Goal: Task Accomplishment & Management: Complete application form

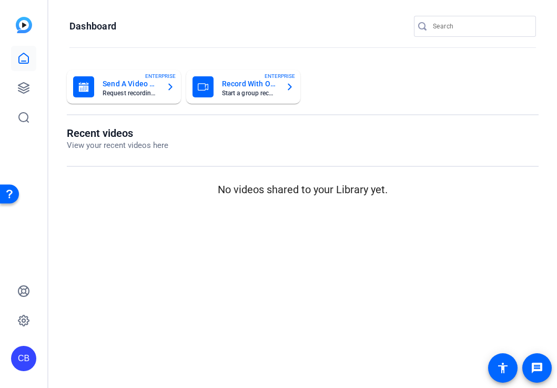
click at [257, 90] on mat-card-subtitle "Start a group recording session" at bounding box center [249, 93] width 55 height 6
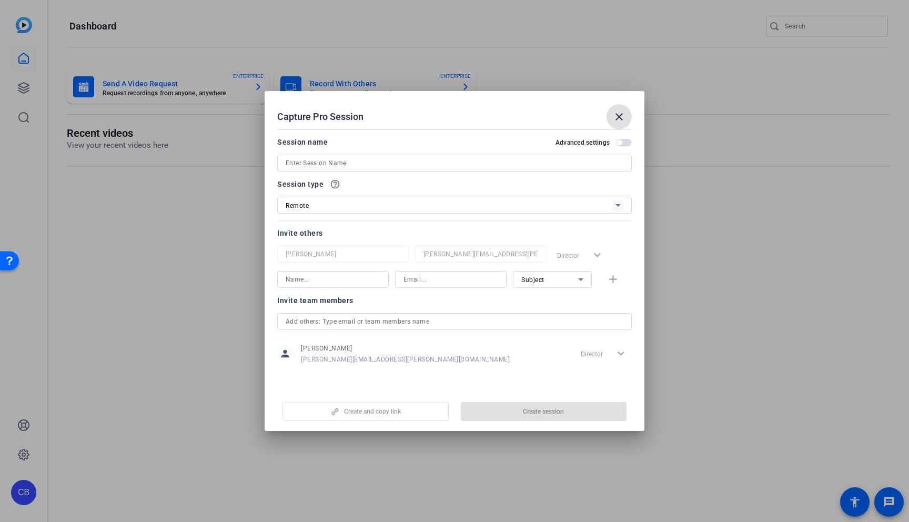
click at [315, 163] on input at bounding box center [455, 163] width 338 height 13
paste input "Myth Buster Video Series Take 2 | TR6149839"
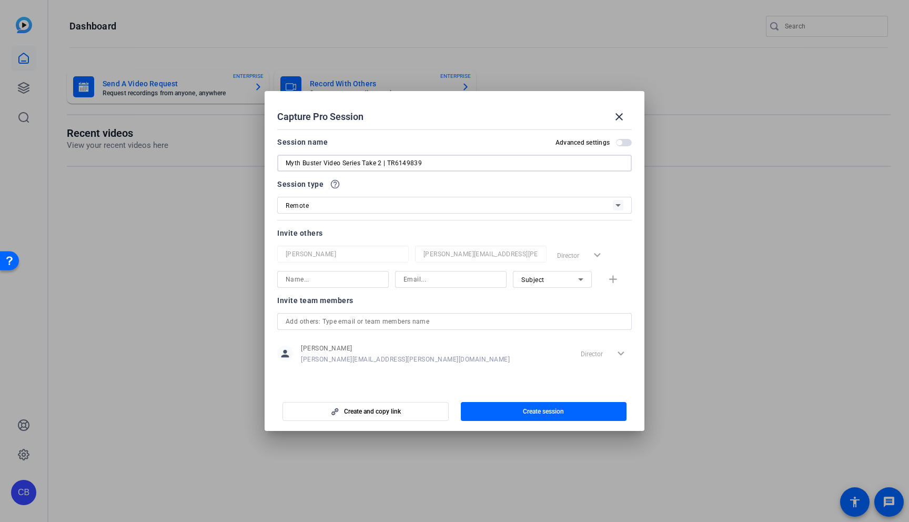
drag, startPoint x: 386, startPoint y: 162, endPoint x: 235, endPoint y: 156, distance: 151.1
click at [235, 156] on div "Capture Pro Session close Session name Advanced settings Myth Buster Video Seri…" at bounding box center [454, 261] width 909 height 522
click at [344, 168] on input "TR6149839" at bounding box center [455, 163] width 338 height 13
paste input "Myth Buster Video Series Take 2 |"
drag, startPoint x: 431, startPoint y: 161, endPoint x: 361, endPoint y: 160, distance: 69.4
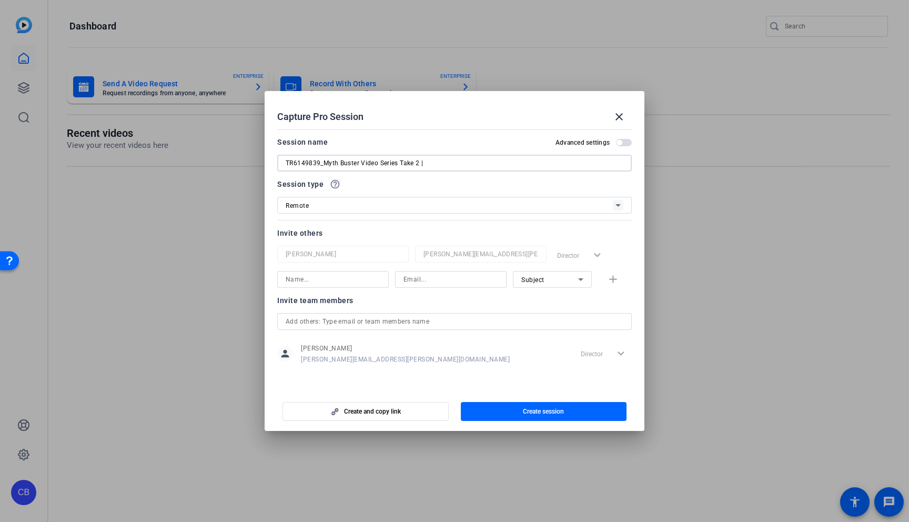
click at [361, 160] on input "TR6149839_Myth Buster Video Series Take 2 |" at bounding box center [455, 163] width 338 height 13
type input "TR6149839_Myth Buster_Final 2 Myths"
click at [622, 143] on span "button" at bounding box center [619, 142] width 5 height 5
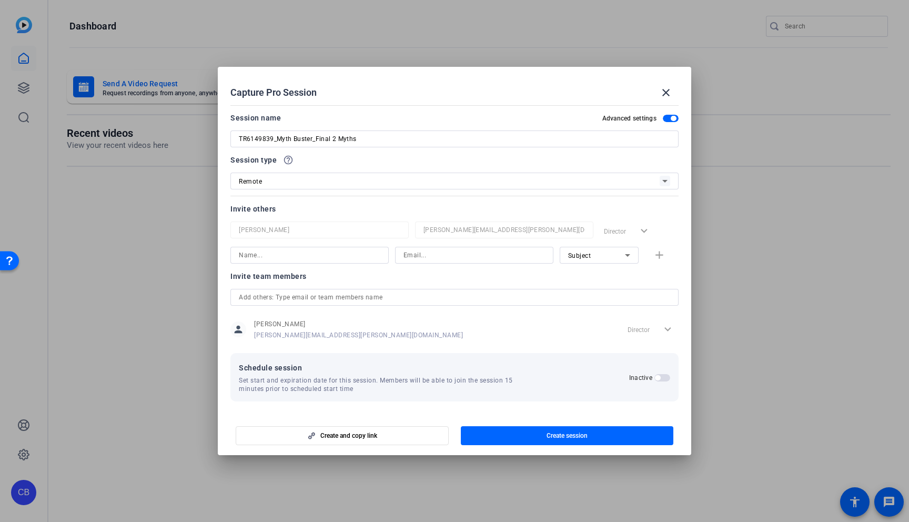
drag, startPoint x: 657, startPoint y: 377, endPoint x: 613, endPoint y: 385, distance: 44.5
click at [657, 377] on span "button" at bounding box center [657, 377] width 5 height 5
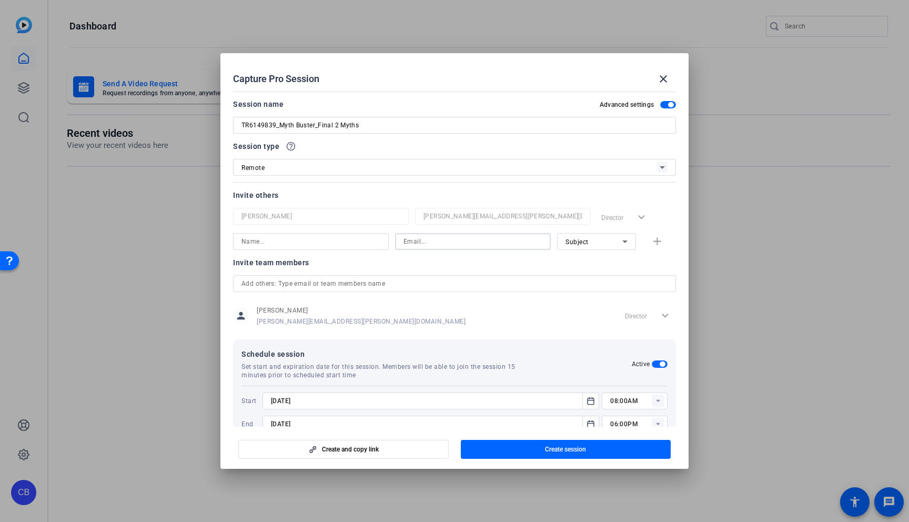
click at [437, 241] on input at bounding box center [473, 241] width 139 height 13
paste input "[PERSON_NAME][EMAIL_ADDRESS][PERSON_NAME][DOMAIN_NAME]"
type input "[PERSON_NAME][EMAIL_ADDRESS][PERSON_NAME][DOMAIN_NAME]"
click at [333, 240] on input at bounding box center [310, 241] width 139 height 13
type input "[PERSON_NAME]"
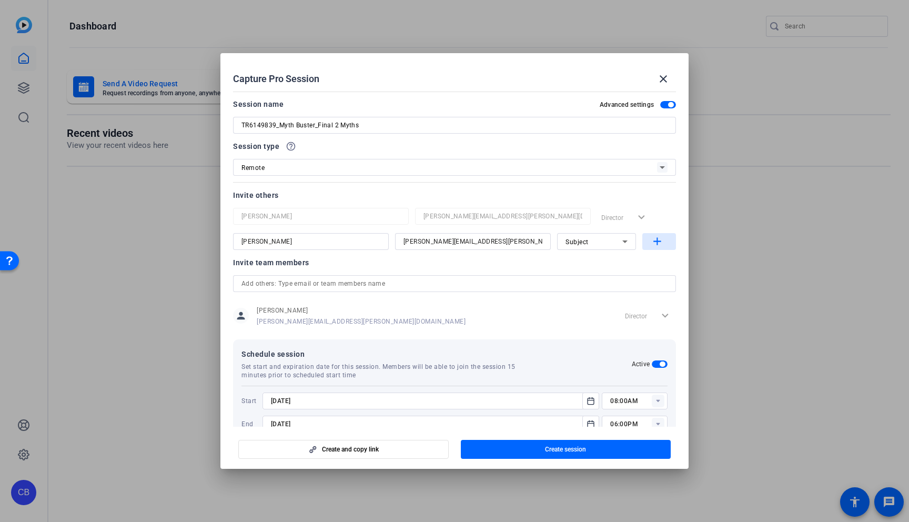
click at [653, 241] on mat-icon "add" at bounding box center [657, 241] width 13 height 13
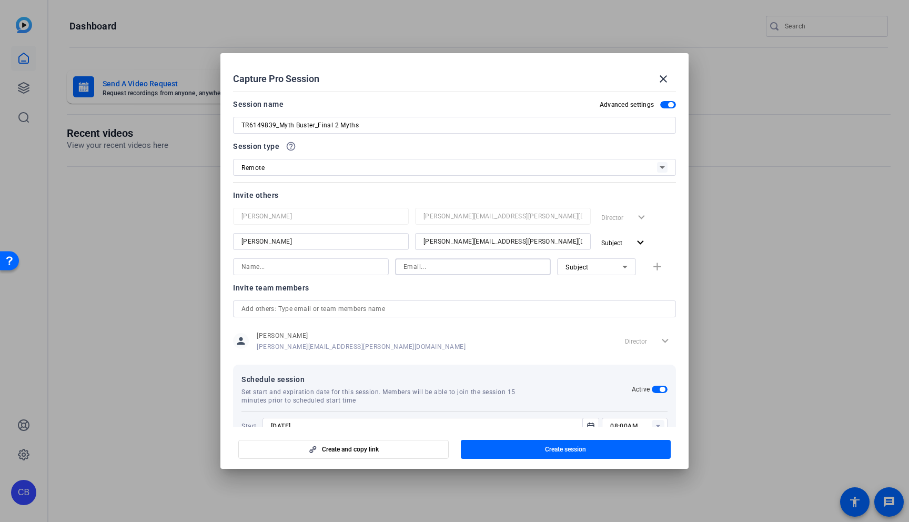
click at [421, 264] on input at bounding box center [473, 266] width 139 height 13
paste input "[PERSON_NAME][EMAIL_ADDRESS][PERSON_NAME][DOMAIN_NAME]"
type input "[PERSON_NAME][EMAIL_ADDRESS][PERSON_NAME][DOMAIN_NAME]"
click at [332, 266] on input at bounding box center [310, 266] width 139 height 13
type input "[PERSON_NAME]"
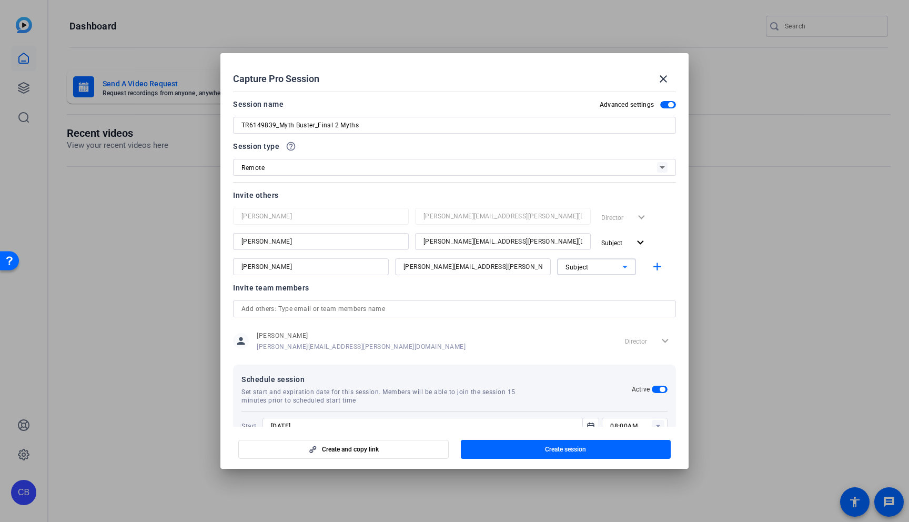
click at [627, 266] on icon at bounding box center [625, 266] width 13 height 13
click at [590, 301] on mat-option "Watcher" at bounding box center [595, 304] width 79 height 17
click at [656, 268] on mat-icon "add" at bounding box center [657, 266] width 13 height 13
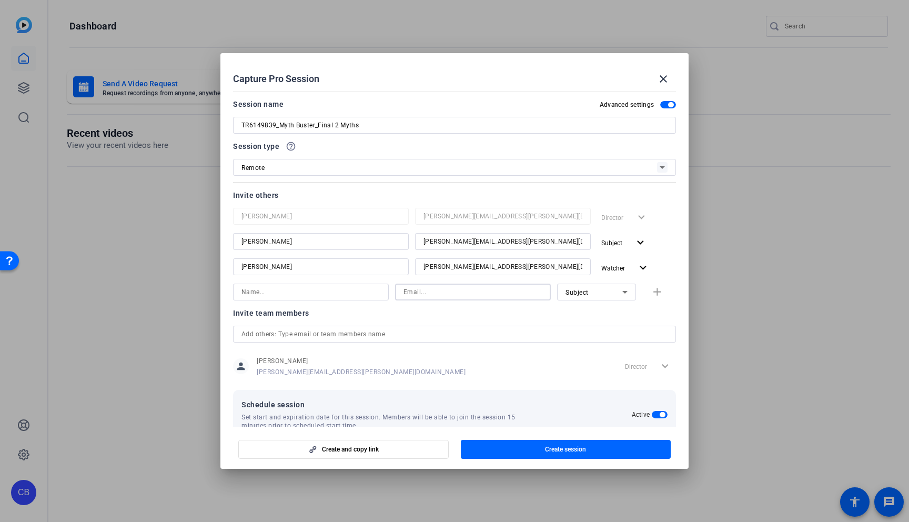
click at [414, 292] on input at bounding box center [473, 292] width 139 height 13
paste input "[PERSON_NAME][EMAIL_ADDRESS][DOMAIN_NAME]"
type input "[PERSON_NAME][EMAIL_ADDRESS][DOMAIN_NAME]"
click at [307, 293] on input at bounding box center [310, 292] width 139 height 13
type input "[PERSON_NAME]"
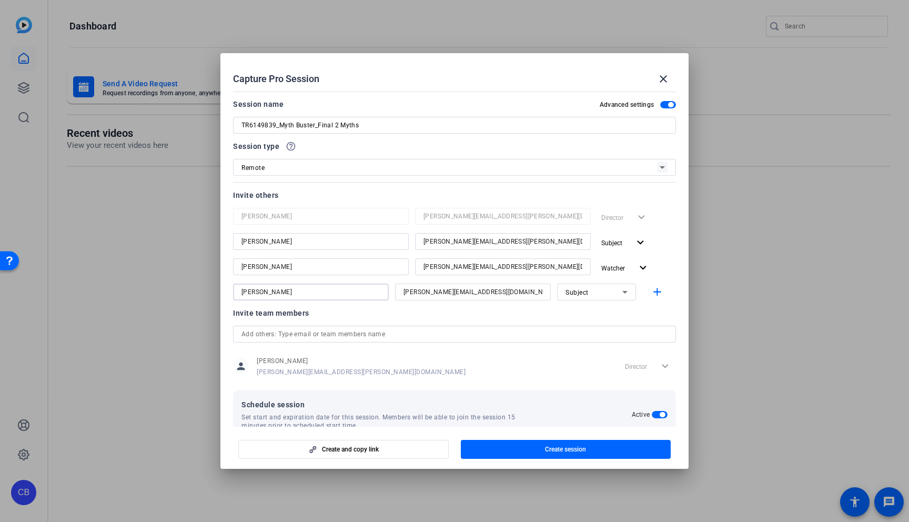
click at [619, 292] on icon at bounding box center [625, 292] width 13 height 13
click at [586, 331] on span "Watcher" at bounding box center [576, 330] width 25 height 13
click at [653, 292] on mat-icon "add" at bounding box center [657, 292] width 13 height 13
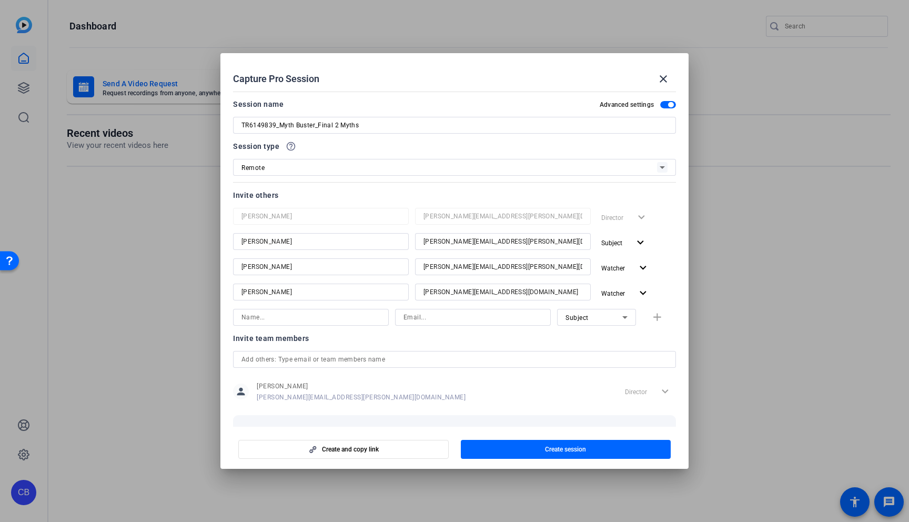
click at [425, 319] on input at bounding box center [473, 317] width 139 height 13
paste input "[PERSON_NAME][EMAIL_ADDRESS][PERSON_NAME][DOMAIN_NAME]"
type input "[PERSON_NAME][EMAIL_ADDRESS][PERSON_NAME][DOMAIN_NAME]"
click at [319, 318] on input at bounding box center [310, 317] width 139 height 13
type input "[PERSON_NAME]"
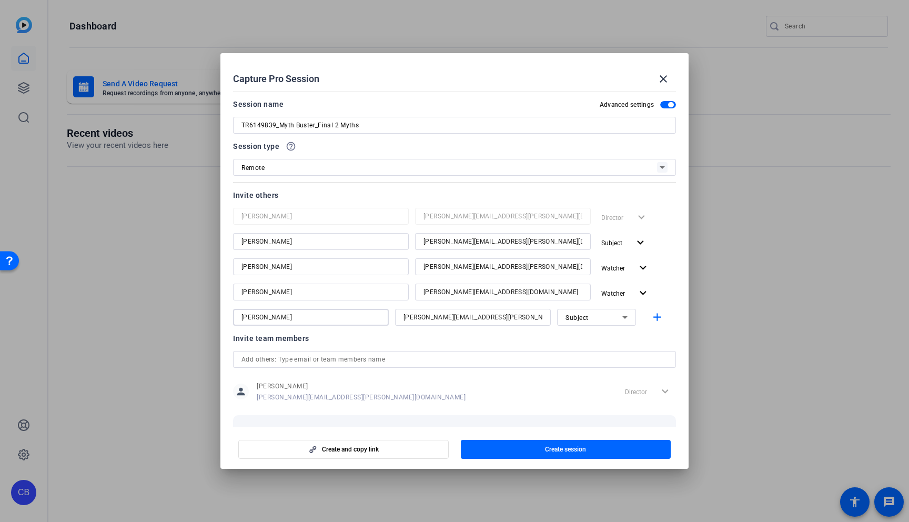
click at [627, 317] on icon at bounding box center [625, 317] width 13 height 13
drag, startPoint x: 590, startPoint y: 340, endPoint x: 606, endPoint y: 338, distance: 15.9
click at [590, 340] on span "Collaborator" at bounding box center [583, 338] width 38 height 13
click at [657, 317] on mat-icon "add" at bounding box center [657, 317] width 13 height 13
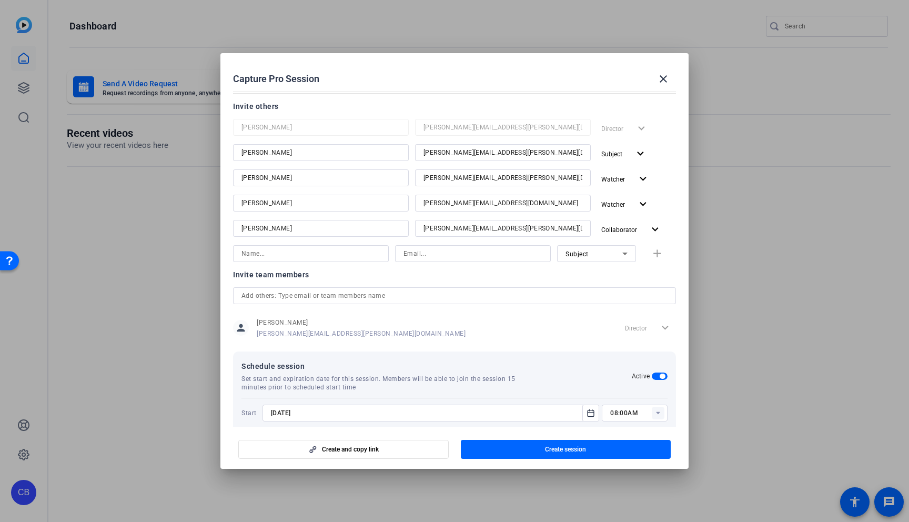
scroll to position [127, 0]
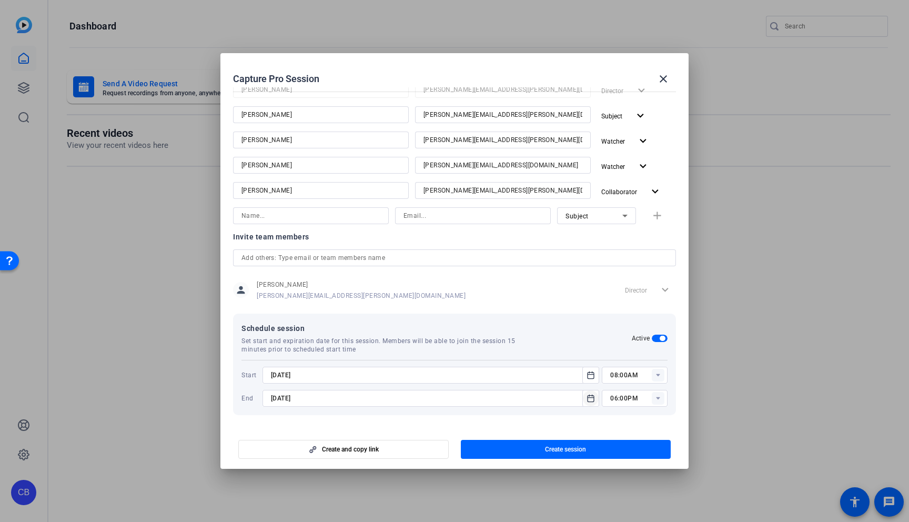
click at [590, 399] on icon "Open calendar" at bounding box center [591, 398] width 8 height 13
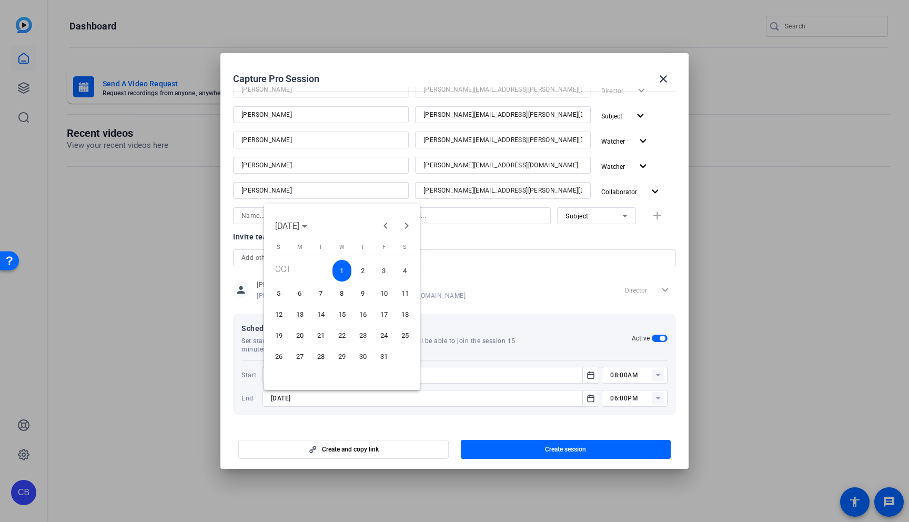
click at [386, 226] on span "Previous month" at bounding box center [385, 225] width 21 height 21
click at [342, 352] on span "24" at bounding box center [341, 353] width 19 height 19
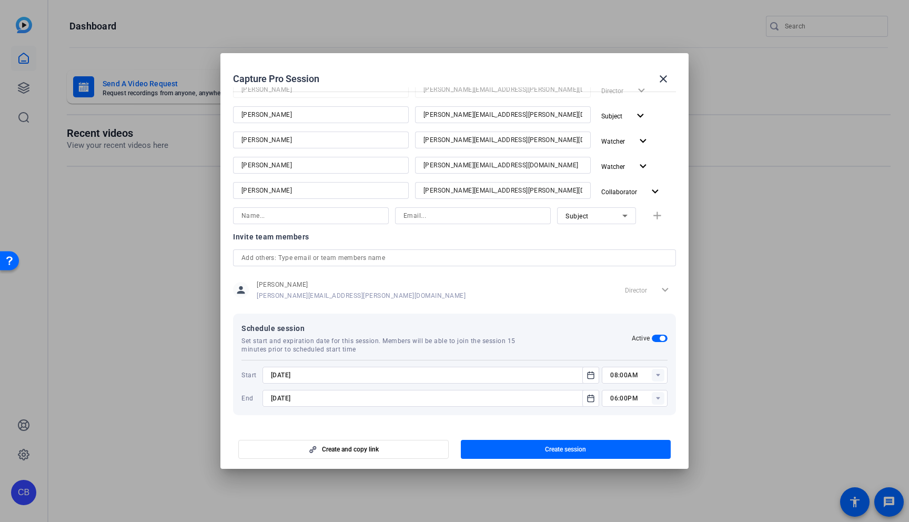
type input "[DATE]"
click at [658, 372] on rect at bounding box center [658, 375] width 13 height 13
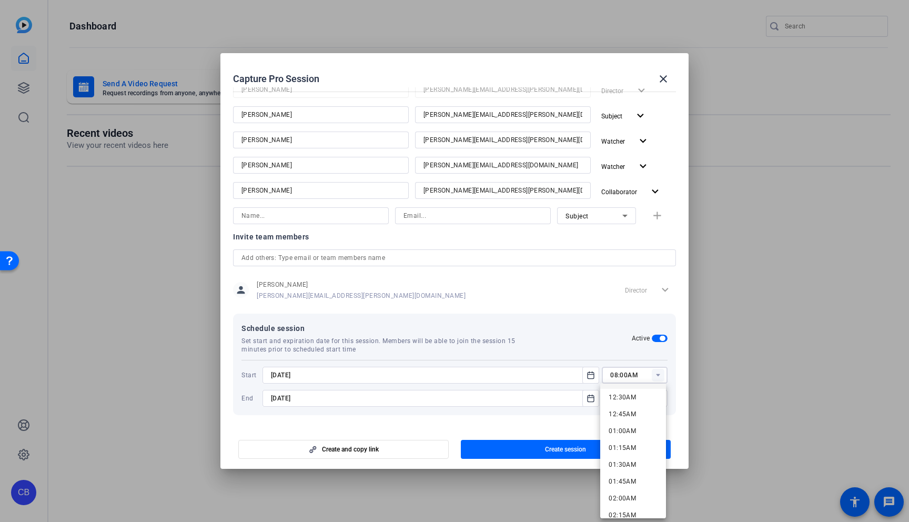
scroll to position [34, 0]
click at [626, 413] on span "12:45AM" at bounding box center [622, 412] width 27 height 7
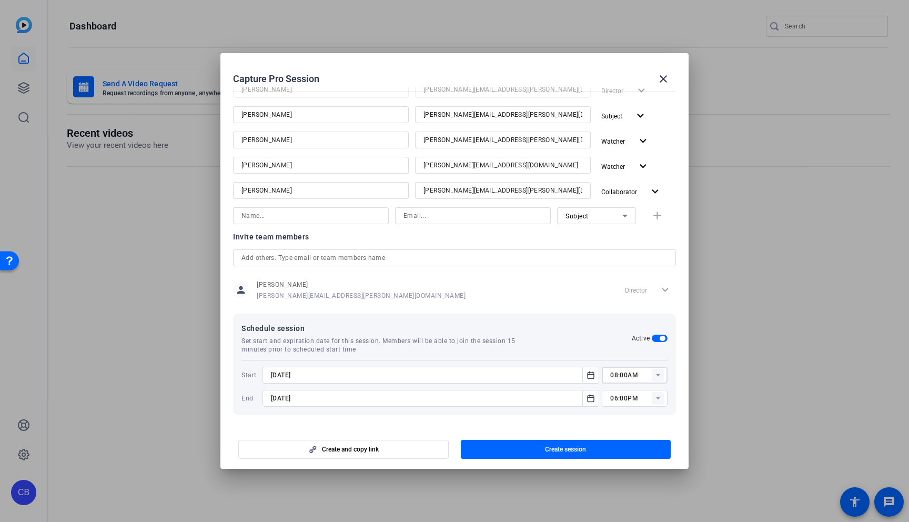
type input "12:45AM"
click at [655, 400] on rect at bounding box center [658, 398] width 13 height 13
click at [631, 363] on span "01:30PM" at bounding box center [622, 362] width 27 height 7
type input "01:30PM"
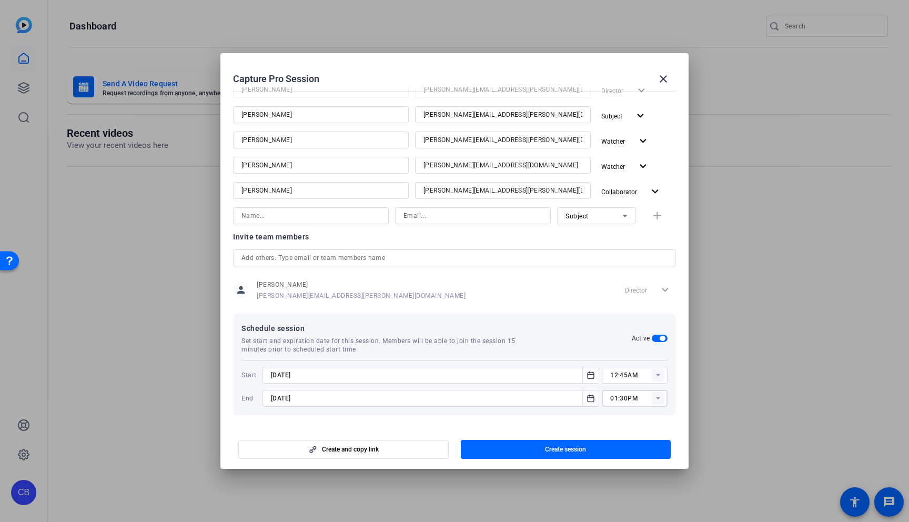
click at [657, 375] on rect at bounding box center [658, 375] width 13 height 13
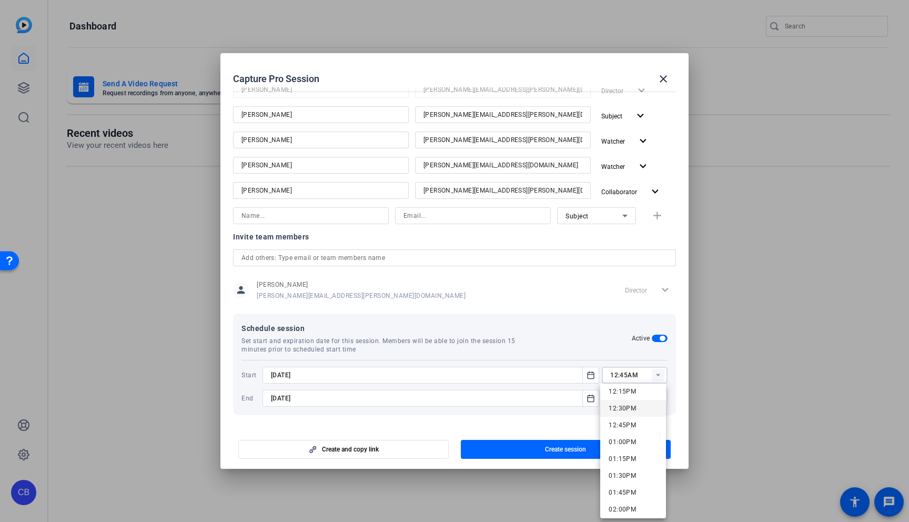
scroll to position [831, 0]
click at [632, 426] on span "12:45PM" at bounding box center [622, 423] width 27 height 7
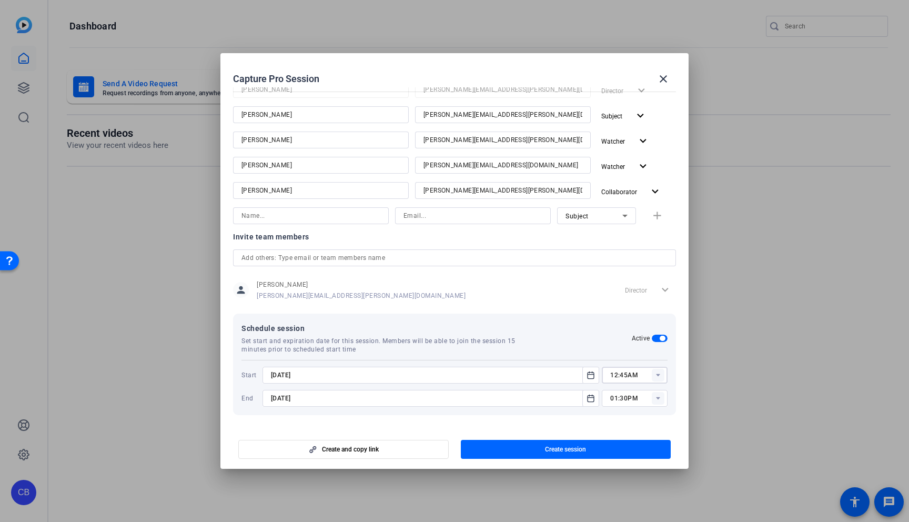
type input "12:45PM"
click at [656, 399] on icon at bounding box center [658, 398] width 4 height 3
click at [630, 359] on span "02:00PM" at bounding box center [622, 359] width 27 height 7
type input "02:00PM"
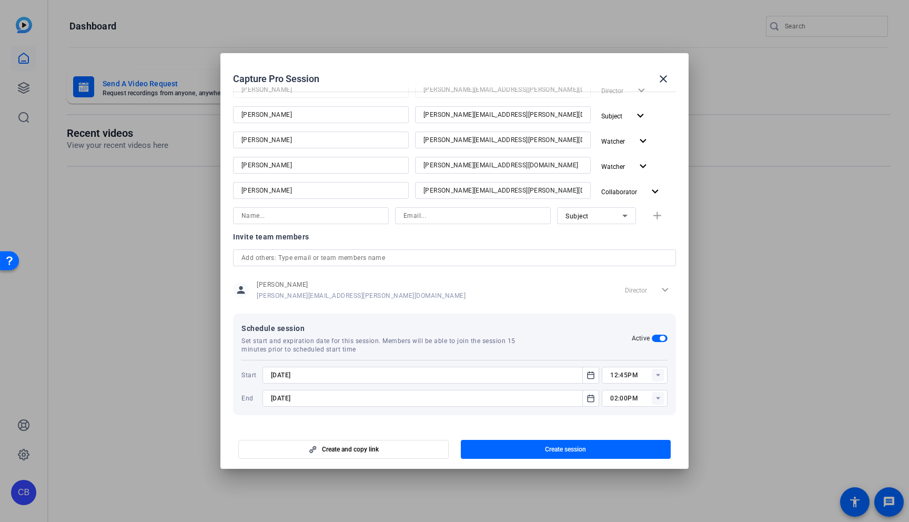
click at [573, 297] on div "person [PERSON_NAME] [PERSON_NAME][EMAIL_ADDRESS][PERSON_NAME][DOMAIN_NAME] Dir…" at bounding box center [454, 290] width 443 height 26
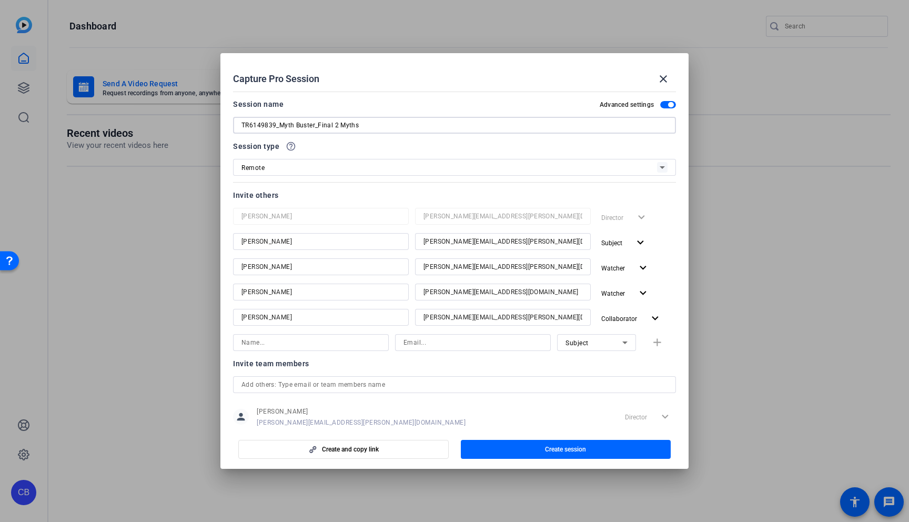
drag, startPoint x: 378, startPoint y: 125, endPoint x: 246, endPoint y: 124, distance: 131.5
click at [247, 123] on input "TR6149839_Myth Buster_Final 2 Myths" at bounding box center [454, 125] width 426 height 13
click at [387, 124] on input "TR6149839_Myth Buster_Final 2 Myths" at bounding box center [454, 125] width 426 height 13
click at [563, 435] on span "Create session" at bounding box center [565, 449] width 41 height 8
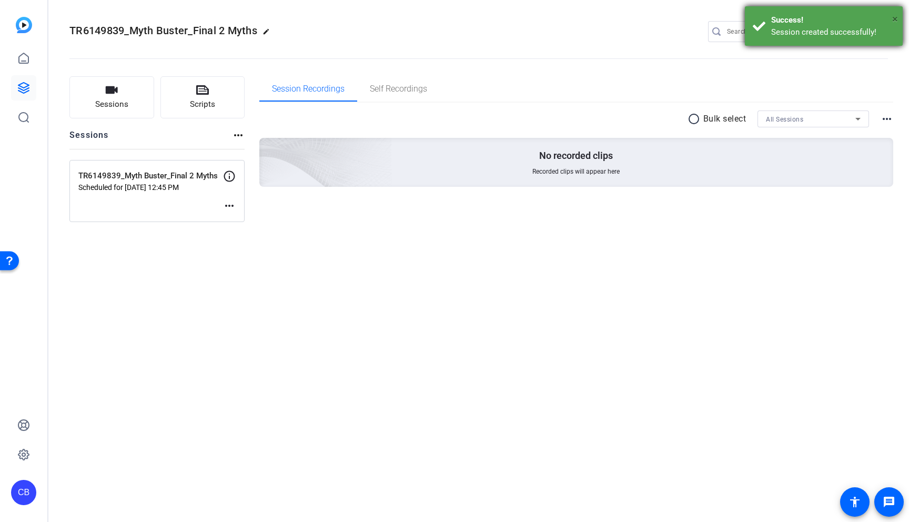
click at [703, 16] on span "×" at bounding box center [895, 19] width 6 height 13
